Goal: Submit feedback/report problem

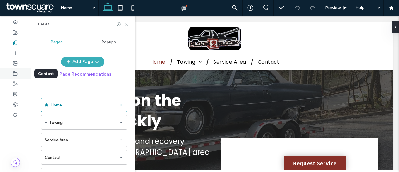
click at [15, 72] on use at bounding box center [15, 73] width 4 height 4
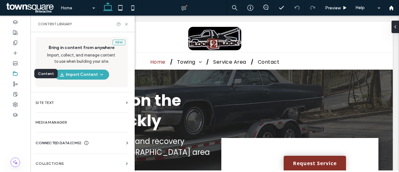
click at [16, 74] on icon at bounding box center [15, 73] width 5 height 5
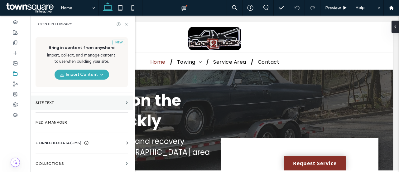
click at [79, 102] on label "Site Text" at bounding box center [80, 102] width 88 height 4
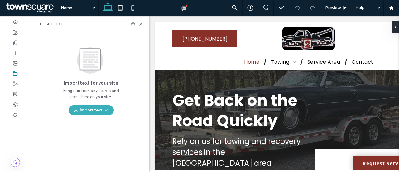
click at [43, 24] on div "Site Text" at bounding box center [50, 23] width 25 height 5
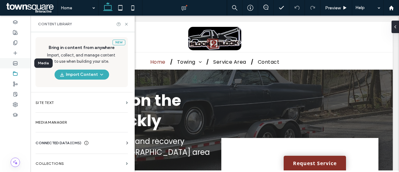
click at [14, 64] on icon at bounding box center [15, 63] width 5 height 5
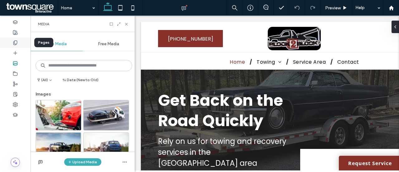
click at [17, 43] on use at bounding box center [14, 43] width 3 height 4
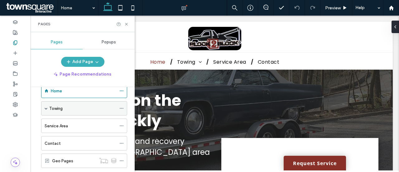
scroll to position [27, 0]
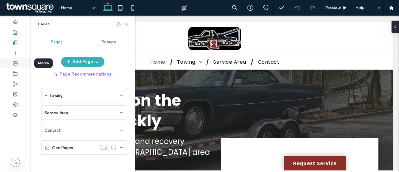
click at [16, 64] on icon at bounding box center [15, 63] width 5 height 5
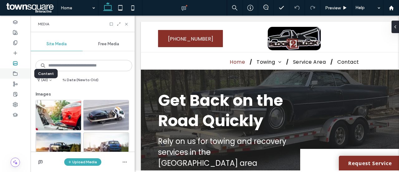
click at [13, 74] on use at bounding box center [15, 73] width 4 height 4
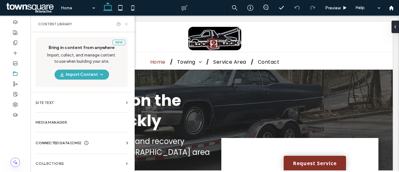
click at [128, 25] on icon at bounding box center [126, 24] width 5 height 5
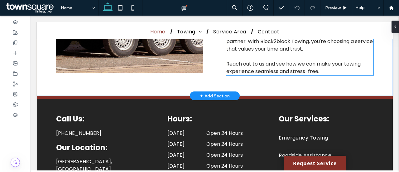
scroll to position [954, 0]
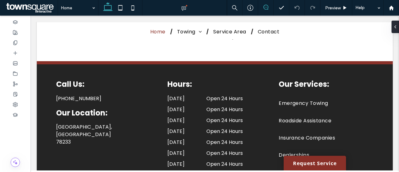
click at [264, 5] on icon at bounding box center [265, 7] width 5 height 5
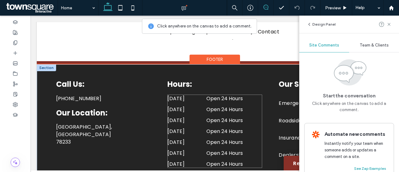
click at [213, 105] on dd "Open 24 Hours" at bounding box center [234, 109] width 56 height 8
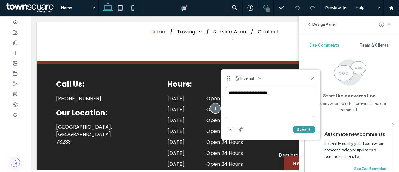
type textarea "**********"
click at [304, 128] on button "Submit" at bounding box center [304, 129] width 22 height 7
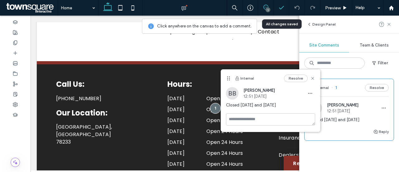
click at [281, 8] on polyline at bounding box center [281, 7] width 4 height 3
